Goal: Information Seeking & Learning: Learn about a topic

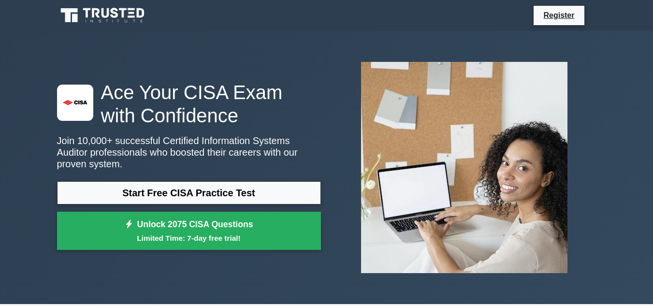
click at [204, 194] on link "Start Free CISA Practice Test" at bounding box center [189, 192] width 264 height 23
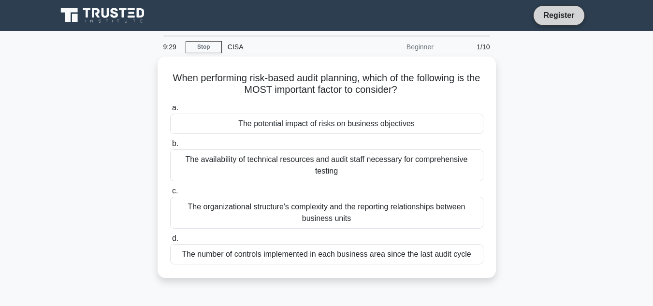
click at [560, 15] on link "Register" at bounding box center [559, 15] width 43 height 12
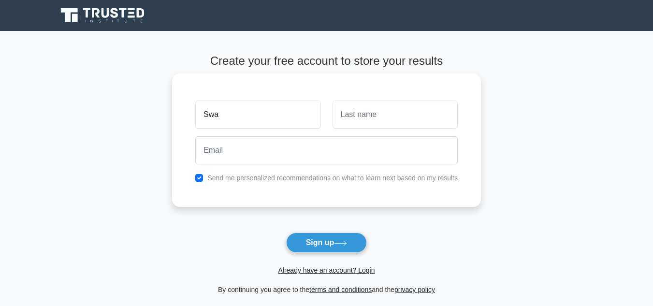
type input "swapna"
click at [368, 118] on input "text" at bounding box center [395, 115] width 125 height 28
type input "Nair"
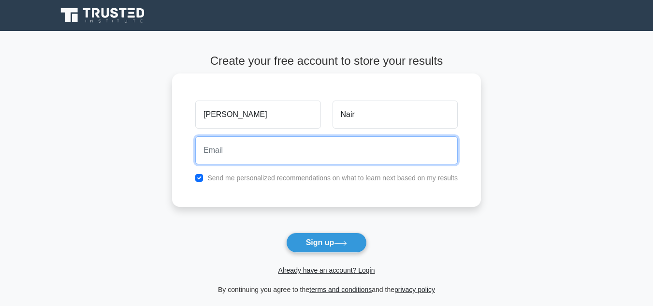
click at [294, 156] on input "email" at bounding box center [326, 150] width 263 height 28
type input "swapnanairhcs@gmail.com"
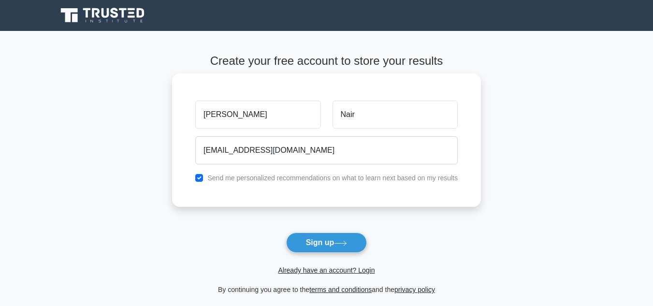
click at [198, 185] on div "swapna Nair swapnanairhcs@gmail.com Send me personalized recommendations on wha…" at bounding box center [326, 140] width 309 height 133
click at [198, 177] on input "checkbox" at bounding box center [199, 178] width 8 height 8
checkbox input "false"
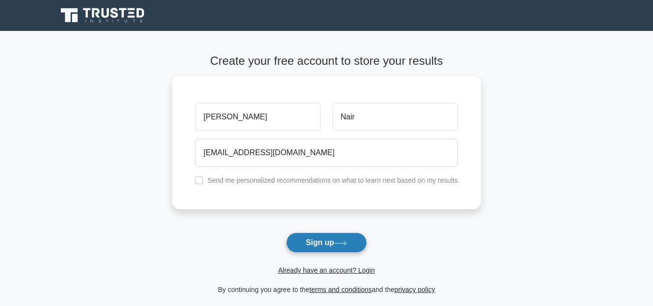
click at [338, 242] on icon at bounding box center [340, 243] width 13 height 5
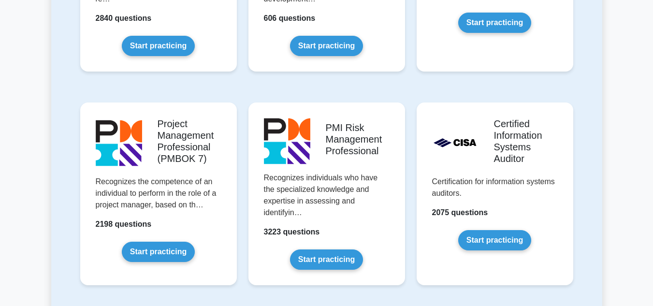
scroll to position [774, 0]
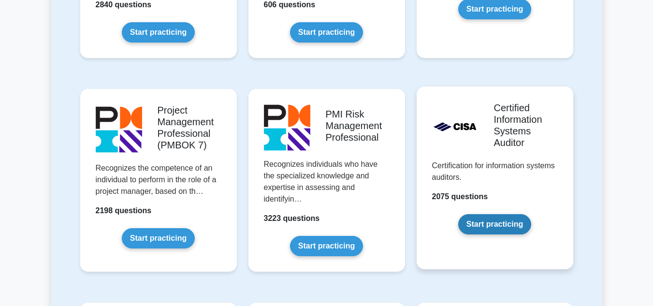
click at [497, 224] on link "Start practicing" at bounding box center [494, 224] width 73 height 20
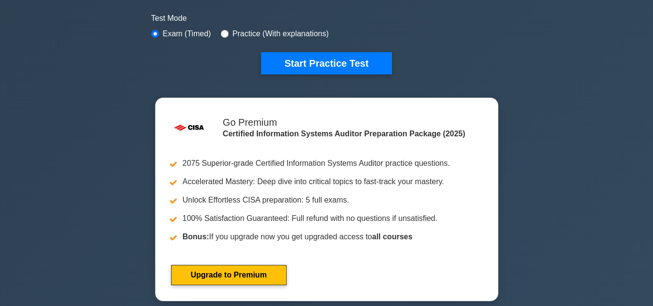
scroll to position [309, 0]
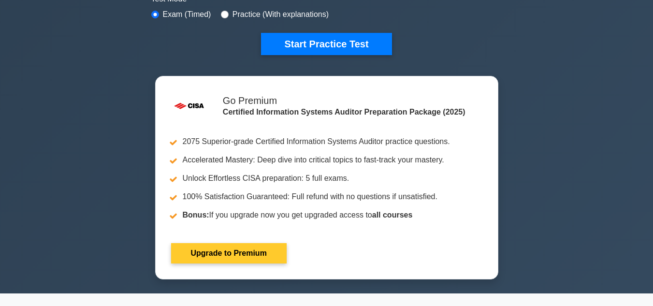
click at [228, 254] on link "Upgrade to Premium" at bounding box center [229, 253] width 116 height 20
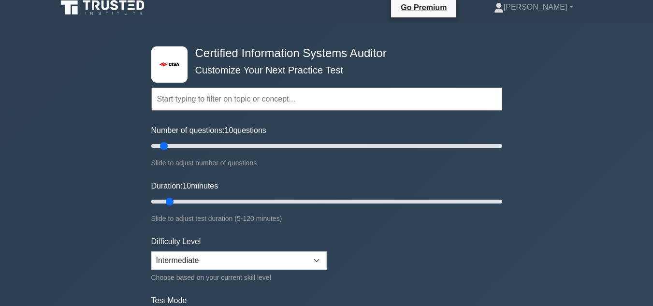
scroll to position [0, 0]
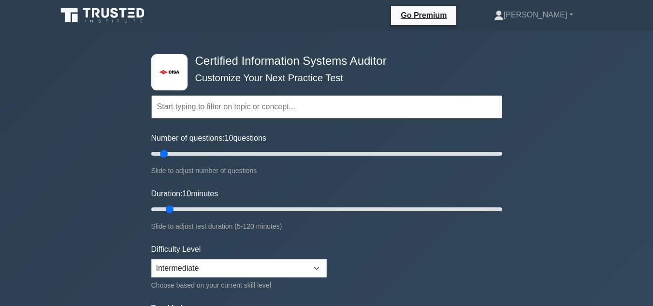
click at [237, 110] on input "text" at bounding box center [326, 106] width 351 height 23
click at [237, 266] on select "Beginner Intermediate Expert" at bounding box center [239, 268] width 176 height 18
select select "expert"
click at [151, 259] on select "Beginner Intermediate Expert" at bounding box center [239, 268] width 176 height 18
click at [220, 106] on input "text" at bounding box center [326, 106] width 351 height 23
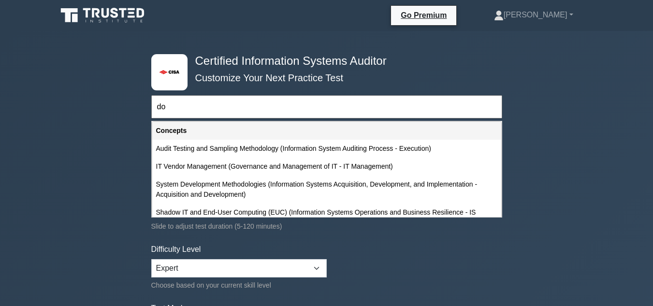
type input "d"
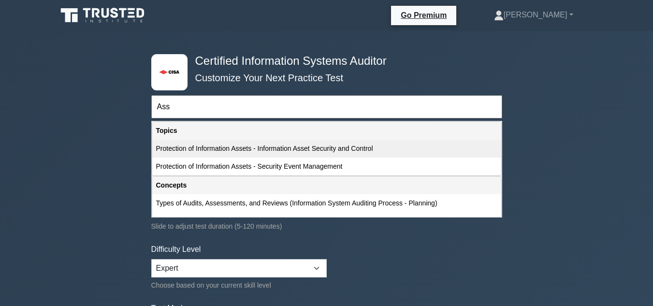
click at [231, 150] on div "Protection of Information Assets - Information Asset Security and Control" at bounding box center [326, 149] width 349 height 18
type input "Protection of Information Assets - Information Asset Security and Control"
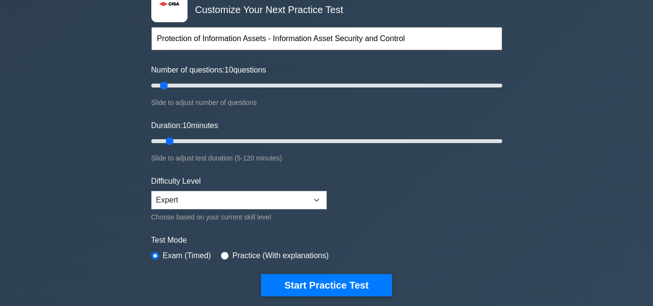
scroll to position [71, 0]
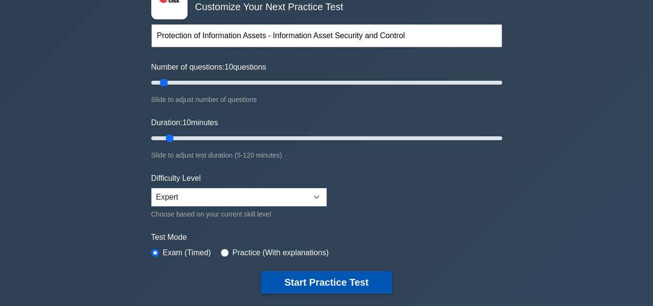
click at [356, 281] on button "Start Practice Test" at bounding box center [326, 282] width 131 height 22
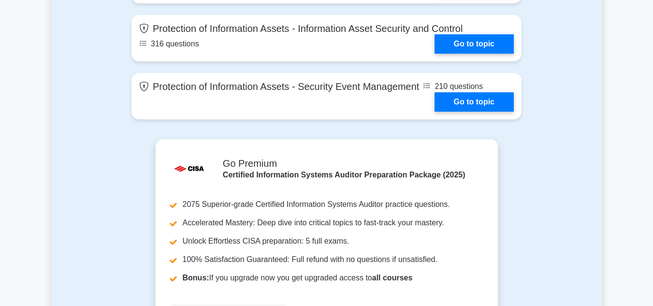
scroll to position [1135, 0]
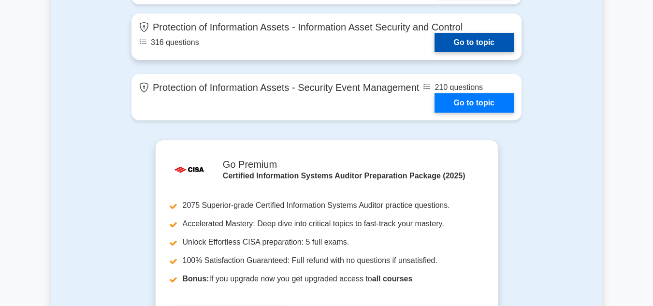
click at [478, 38] on link "Go to topic" at bounding box center [474, 42] width 79 height 19
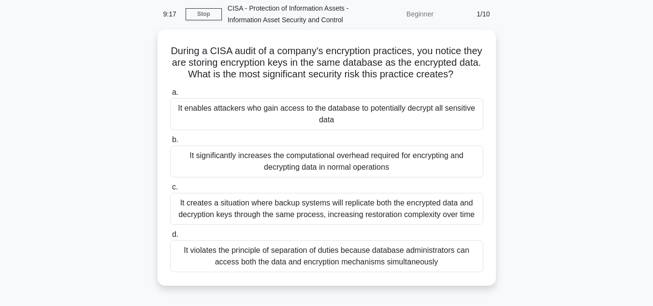
scroll to position [19, 0]
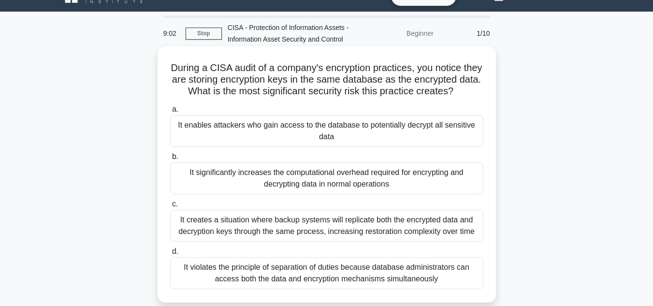
click at [288, 230] on div "It creates a situation where backup systems will replicate both the encrypted d…" at bounding box center [326, 226] width 313 height 32
click at [170, 207] on input "c. It creates a situation where backup systems will replicate both the encrypte…" at bounding box center [170, 204] width 0 height 6
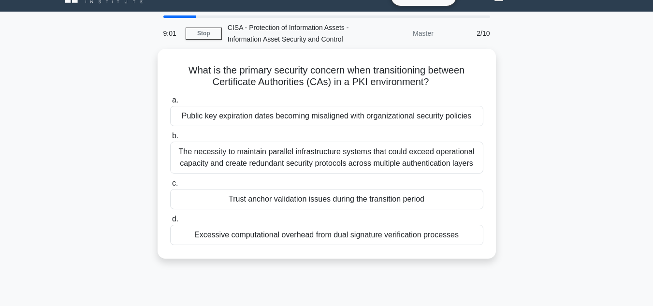
scroll to position [0, 0]
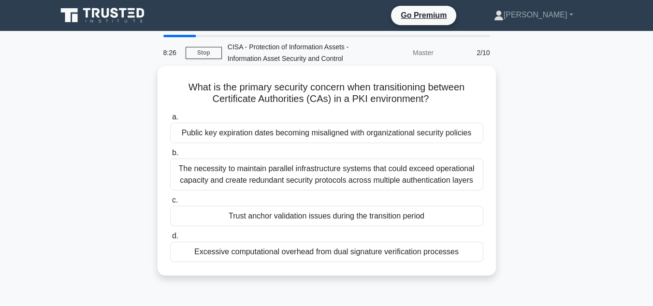
click at [328, 177] on div "The necessity to maintain parallel infrastructure systems that could exceed ope…" at bounding box center [326, 175] width 313 height 32
click at [170, 156] on input "b. The necessity to maintain parallel infrastructure systems that could exceed …" at bounding box center [170, 153] width 0 height 6
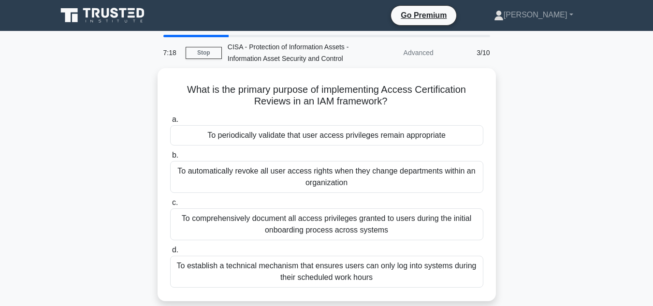
click at [591, 190] on div "What is the primary purpose of implementing Access Certification Reviews in an …" at bounding box center [326, 190] width 551 height 245
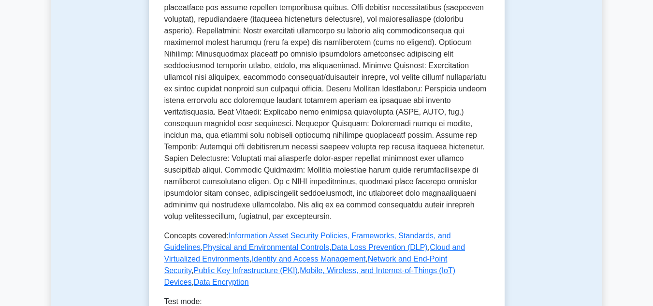
scroll to position [406, 0]
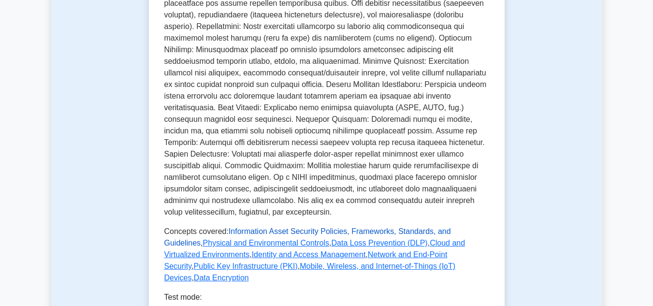
click at [309, 227] on link "Information Asset Security Policies, Frameworks, Standards, and Guidelines" at bounding box center [307, 237] width 287 height 20
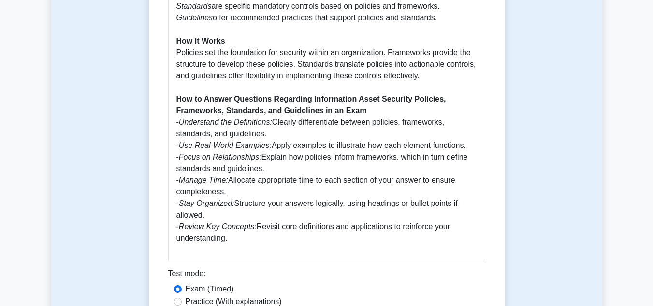
scroll to position [851, 0]
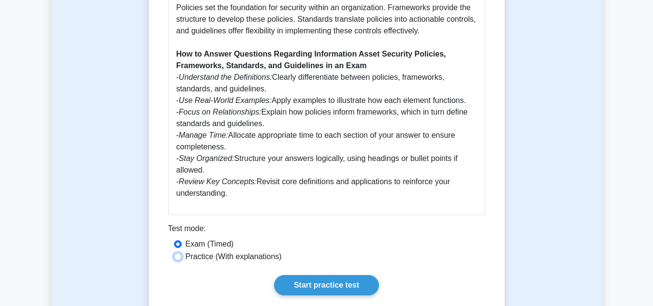
click at [181, 253] on input "Practice (With explanations)" at bounding box center [178, 257] width 8 height 8
radio input "true"
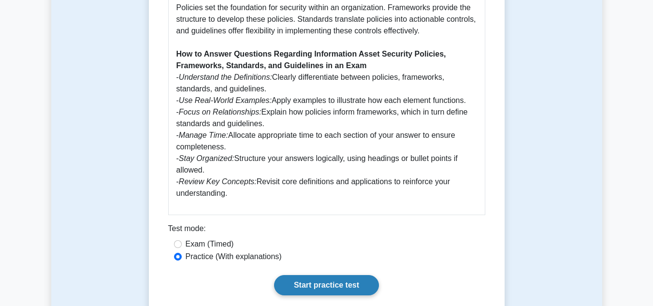
click at [332, 275] on link "Start practice test" at bounding box center [326, 285] width 105 height 20
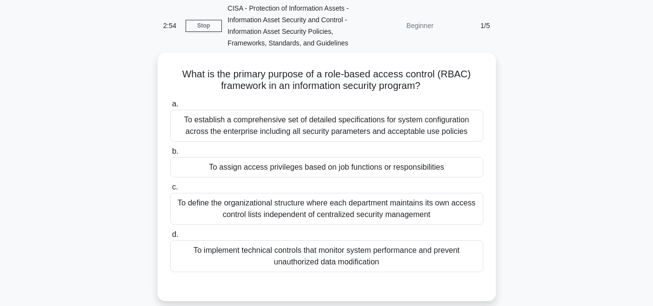
scroll to position [110, 0]
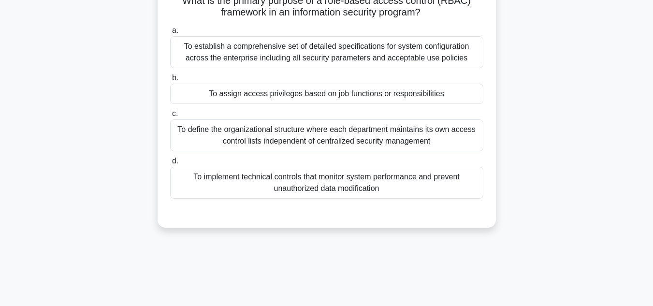
click at [323, 94] on div "To assign access privileges based on job functions or responsibilities" at bounding box center [326, 94] width 313 height 20
click at [170, 81] on input "b. To assign access privileges based on job functions or responsibilities" at bounding box center [170, 78] width 0 height 6
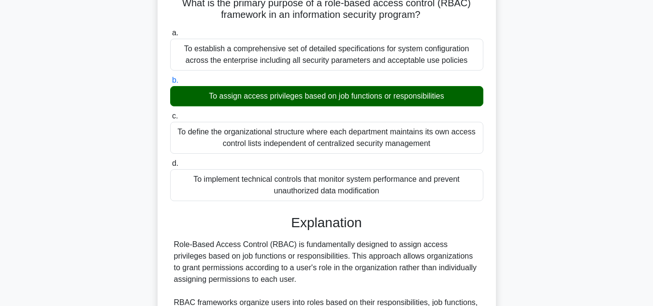
click at [170, 113] on input "c. To define the organizational structure where each department maintains its o…" at bounding box center [170, 116] width 0 height 6
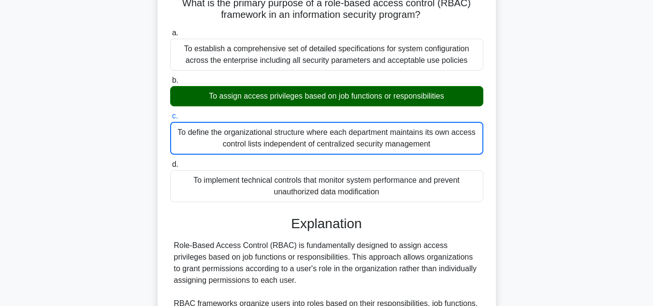
click at [170, 162] on input "d. To implement technical controls that monitor system performance and prevent …" at bounding box center [170, 165] width 0 height 6
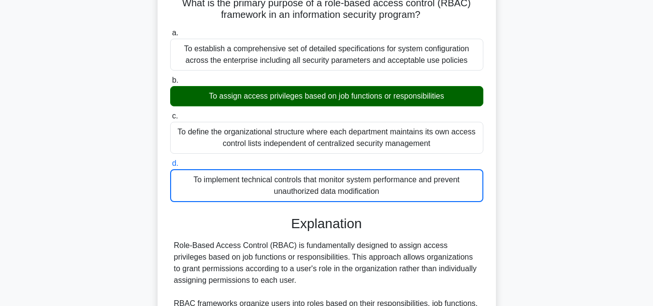
click at [170, 30] on input "a. To establish a comprehensive set of detailed specifications for system confi…" at bounding box center [170, 33] width 0 height 6
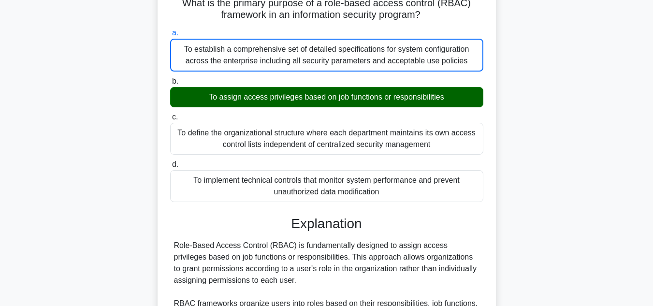
click at [170, 78] on input "b. To assign access privileges based on job functions or responsibilities" at bounding box center [170, 81] width 0 height 6
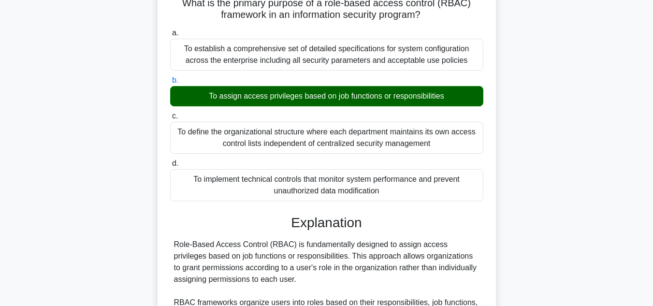
click at [170, 113] on input "c. To define the organizational structure where each department maintains its o…" at bounding box center [170, 116] width 0 height 6
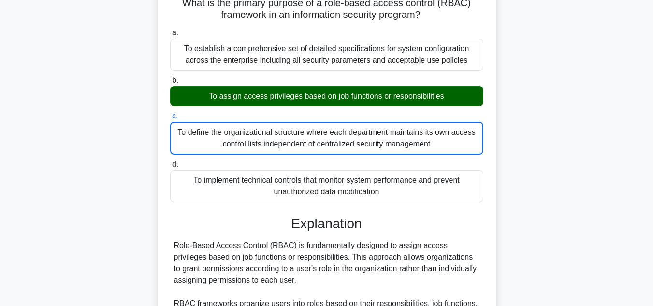
click at [170, 162] on input "d. To implement technical controls that monitor system performance and prevent …" at bounding box center [170, 165] width 0 height 6
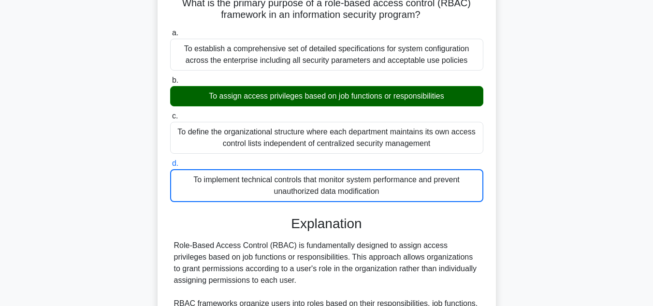
click at [170, 30] on input "a. To establish a comprehensive set of detailed specifications for system confi…" at bounding box center [170, 33] width 0 height 6
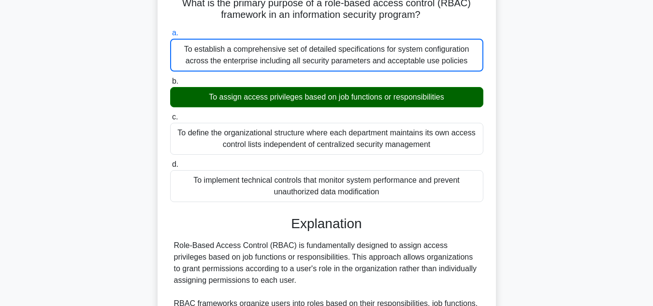
click at [170, 78] on input "b. To assign access privileges based on job functions or responsibilities" at bounding box center [170, 81] width 0 height 6
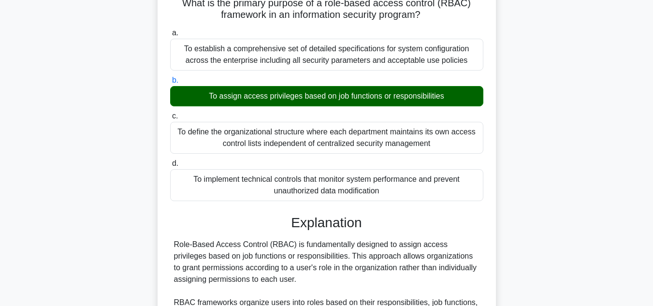
click at [170, 113] on input "c. To define the organizational structure where each department maintains its o…" at bounding box center [170, 116] width 0 height 6
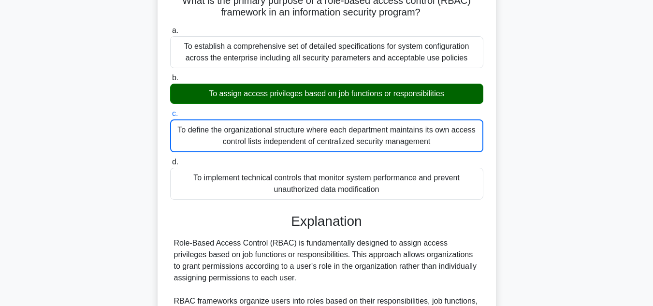
click at [435, 97] on div "To assign access privileges based on job functions or responsibilities" at bounding box center [326, 94] width 313 height 20
click at [170, 81] on input "b. To assign access privileges based on job functions or responsibilities" at bounding box center [170, 78] width 0 height 6
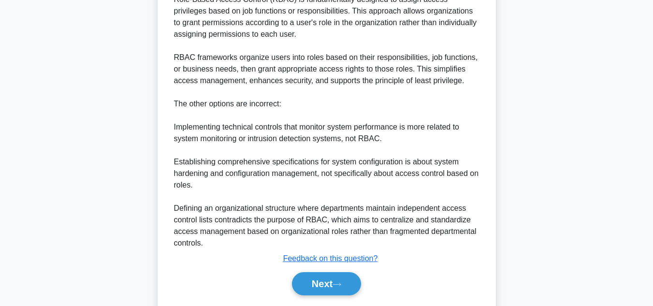
scroll to position [383, 0]
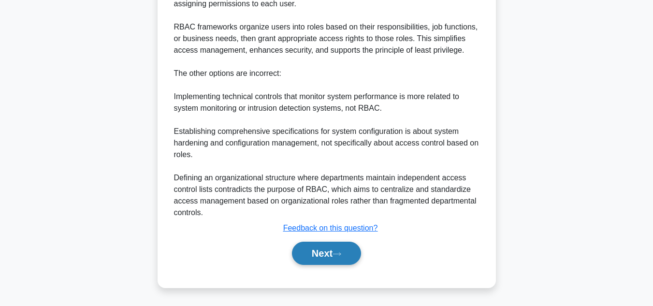
click at [331, 257] on button "Next" at bounding box center [326, 253] width 69 height 23
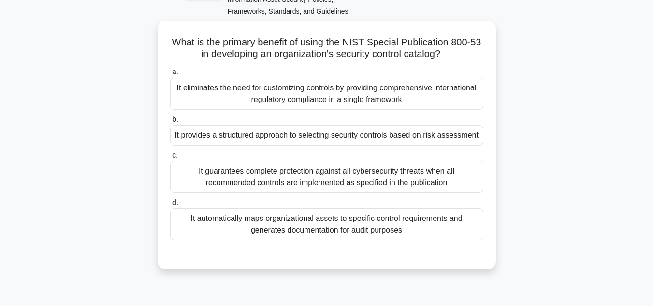
scroll to position [61, 0]
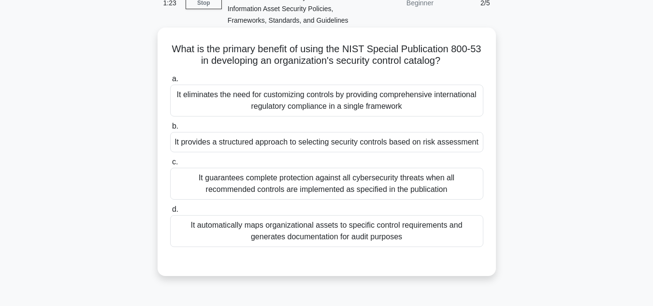
click at [390, 146] on div "It provides a structured approach to selecting security controls based on risk …" at bounding box center [326, 142] width 313 height 20
click at [170, 130] on input "b. It provides a structured approach to selecting security controls based on ri…" at bounding box center [170, 126] width 0 height 6
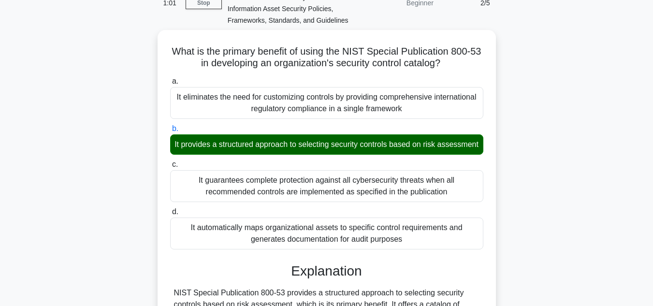
click at [170, 162] on input "c. It guarantees complete protection against all cybersecurity threats when all…" at bounding box center [170, 165] width 0 height 6
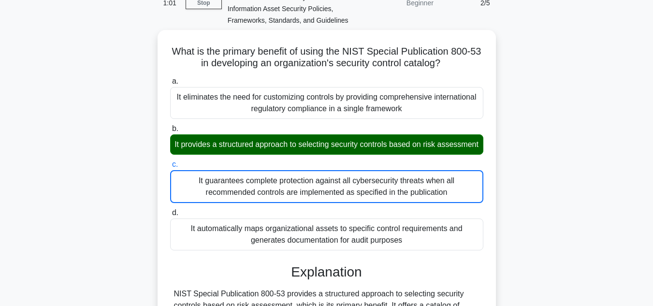
click at [170, 210] on input "d. It automatically maps organizational assets to specific control requirements…" at bounding box center [170, 213] width 0 height 6
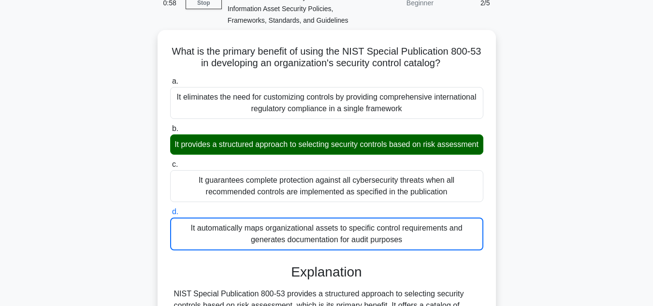
click at [535, 212] on div "What is the primary benefit of using the NIST Special Publication 800-53 in dev…" at bounding box center [326, 310] width 551 height 560
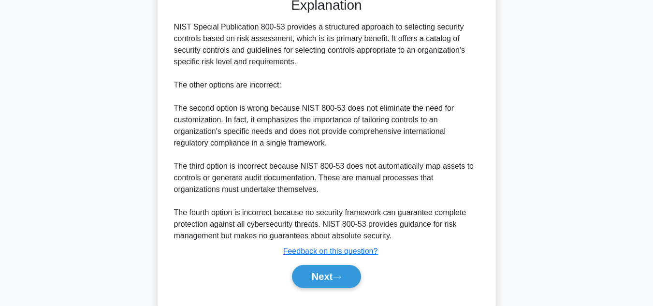
scroll to position [361, 0]
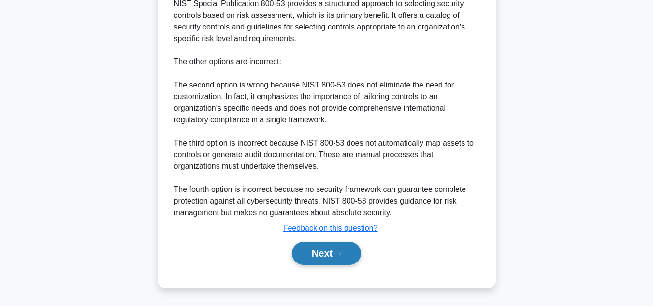
click at [325, 262] on button "Next" at bounding box center [326, 253] width 69 height 23
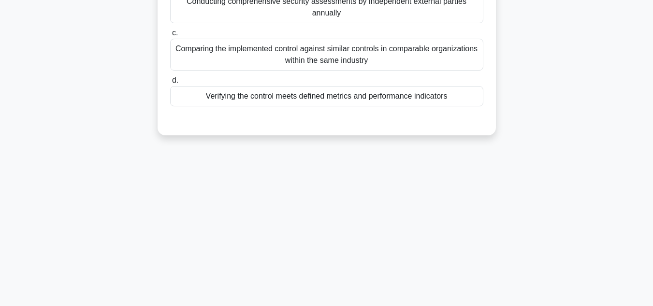
click at [472, 213] on div "0:40 Stop CISA - Protection of Information Assets - Information Asset Security …" at bounding box center [326, 61] width 551 height 484
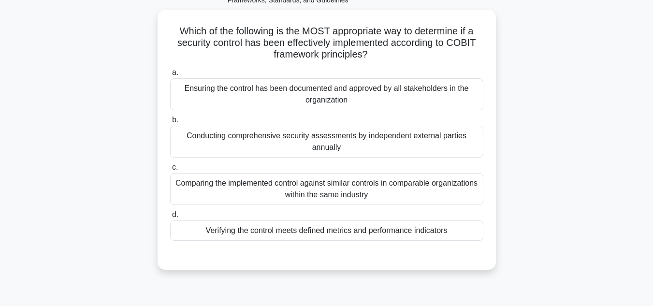
scroll to position [81, 0]
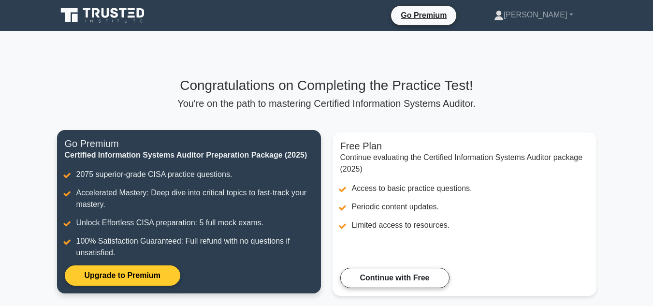
click at [140, 274] on link "Upgrade to Premium" at bounding box center [123, 275] width 116 height 20
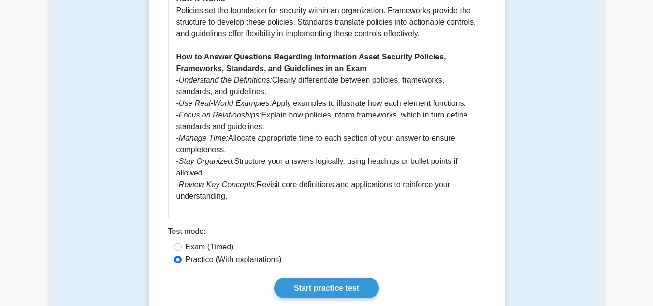
scroll to position [851, 0]
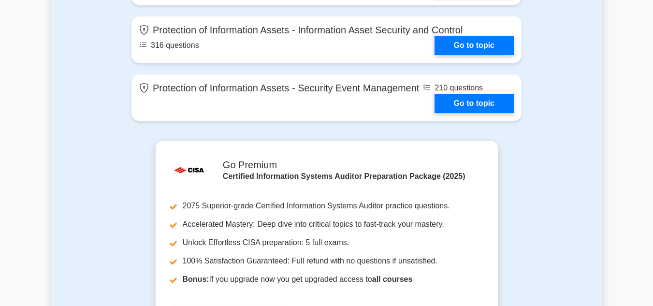
scroll to position [1135, 0]
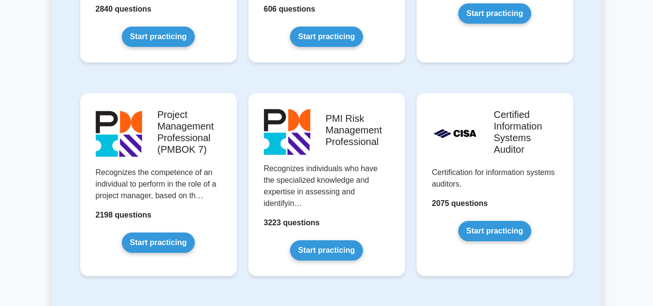
scroll to position [774, 0]
